Goal: Check status: Check status

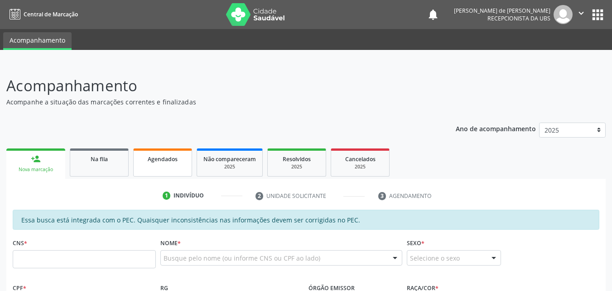
click at [145, 166] on link "Agendados" at bounding box center [162, 162] width 59 height 28
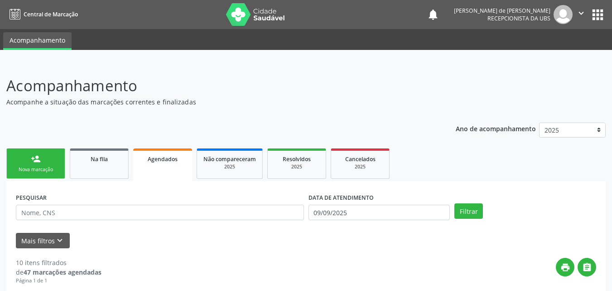
click at [157, 162] on span "Agendados" at bounding box center [163, 159] width 30 height 8
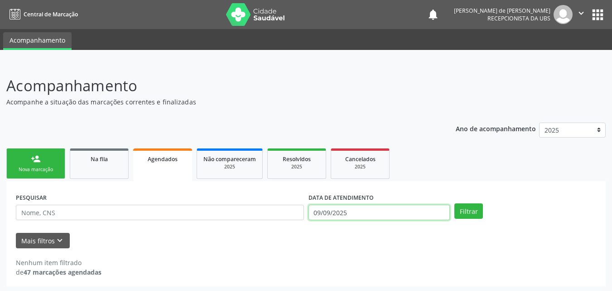
click at [331, 214] on input "09/09/2025" at bounding box center [380, 211] width 142 height 15
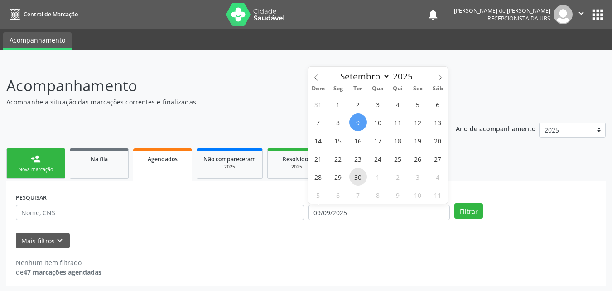
click at [362, 179] on span "30" at bounding box center [358, 177] width 18 height 18
type input "[DATE]"
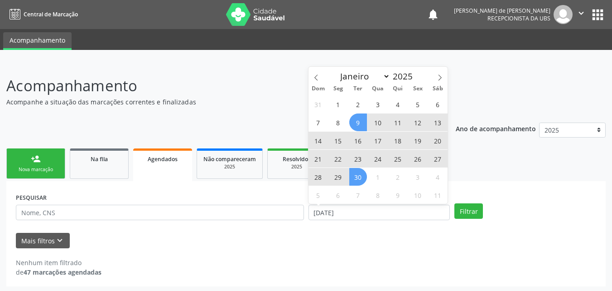
click at [357, 124] on span "9" at bounding box center [358, 122] width 18 height 18
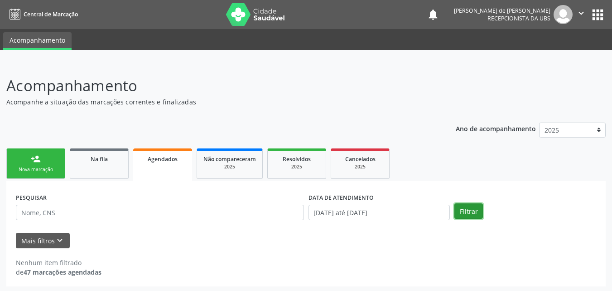
click at [466, 212] on button "Filtrar" at bounding box center [469, 210] width 29 height 15
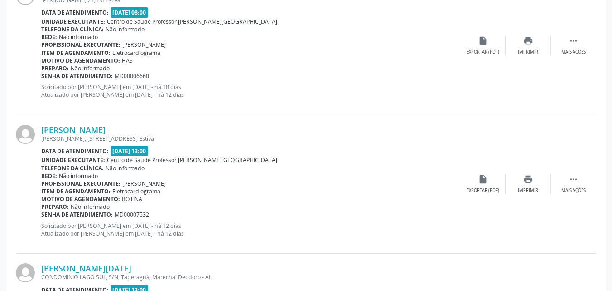
scroll to position [2111, 0]
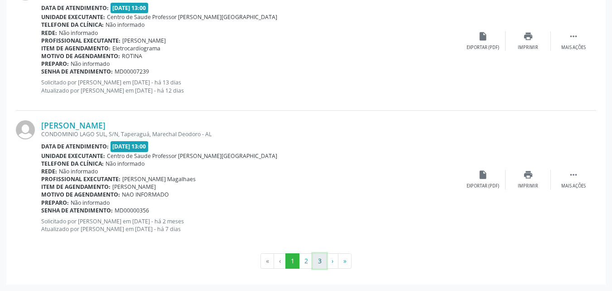
click at [322, 259] on button "3" at bounding box center [320, 260] width 14 height 15
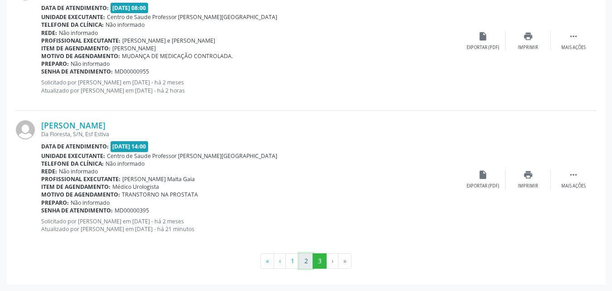
click at [305, 259] on button "2" at bounding box center [306, 260] width 14 height 15
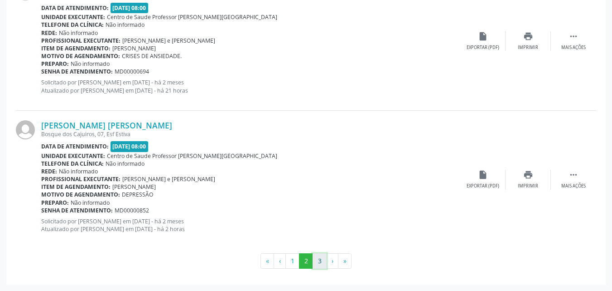
click at [318, 261] on button "3" at bounding box center [320, 260] width 14 height 15
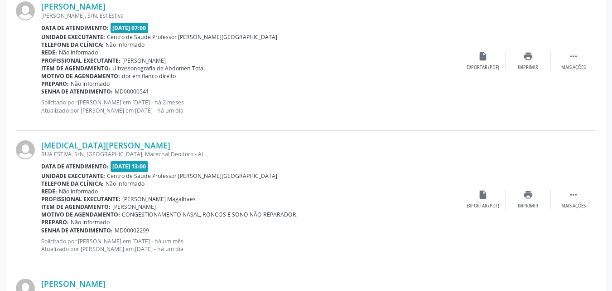
scroll to position [751, 0]
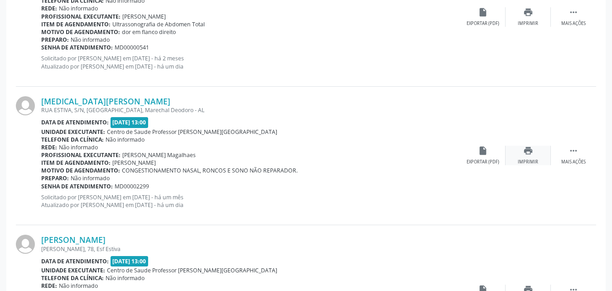
click at [533, 160] on div "Imprimir" at bounding box center [528, 162] width 20 height 6
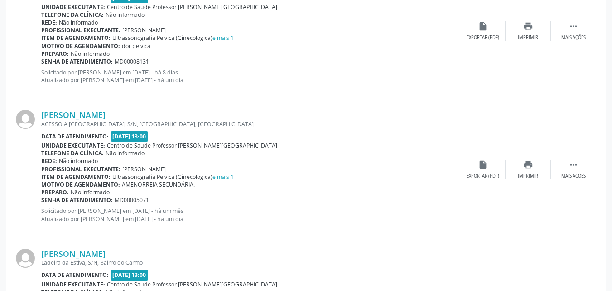
scroll to position [1295, 0]
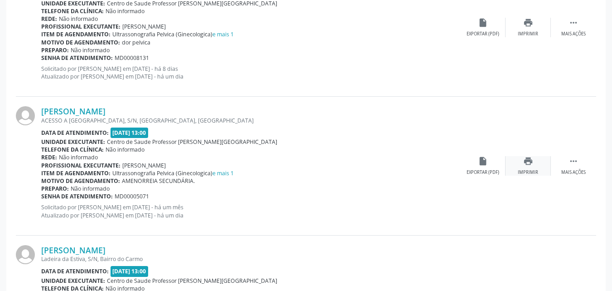
click at [528, 169] on div "Imprimir" at bounding box center [528, 172] width 20 height 6
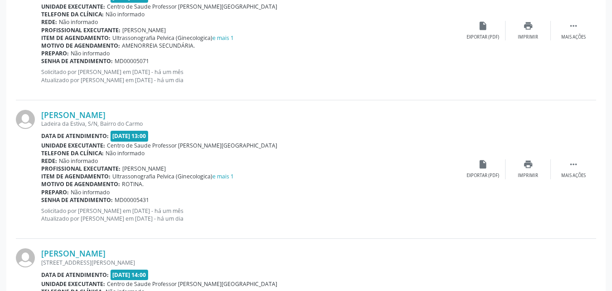
scroll to position [1446, 0]
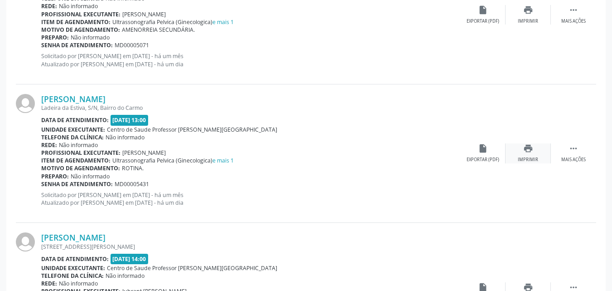
click at [532, 160] on div "Imprimir" at bounding box center [528, 159] width 20 height 6
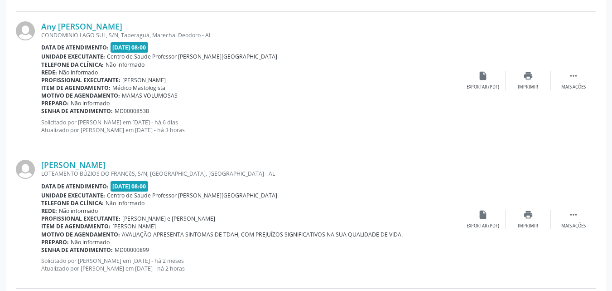
scroll to position [1827, 0]
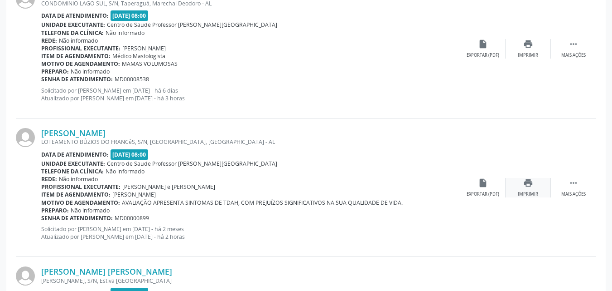
click at [528, 194] on div "Imprimir" at bounding box center [528, 194] width 20 height 6
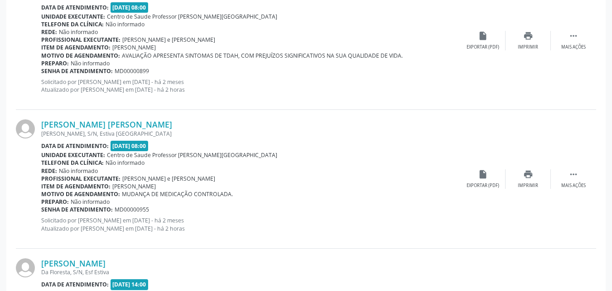
scroll to position [1978, 0]
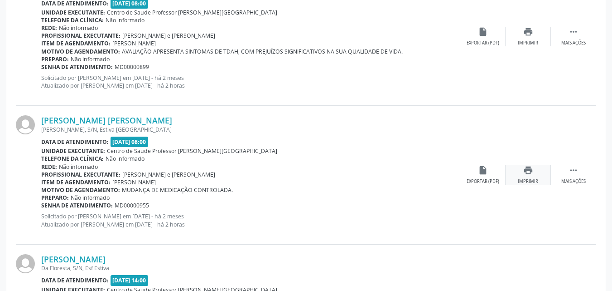
click at [530, 179] on div "Imprimir" at bounding box center [528, 181] width 20 height 6
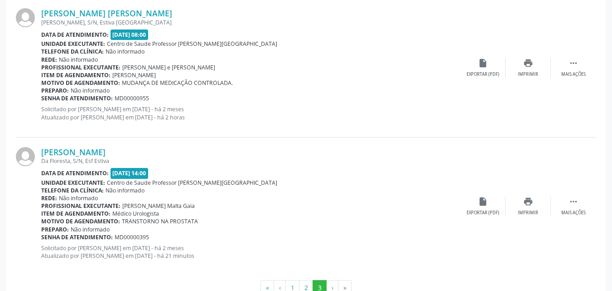
scroll to position [2111, 0]
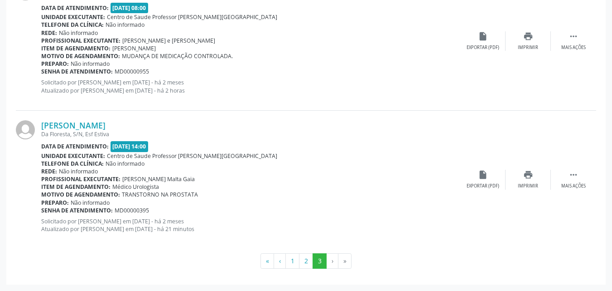
click at [330, 261] on li "›" at bounding box center [333, 260] width 12 height 15
